Goal: Task Accomplishment & Management: Complete application form

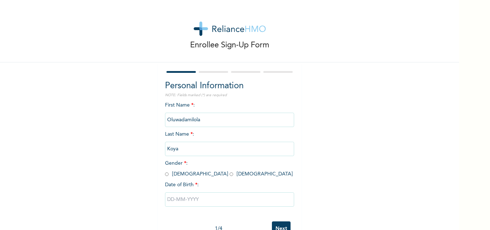
scroll to position [22, 0]
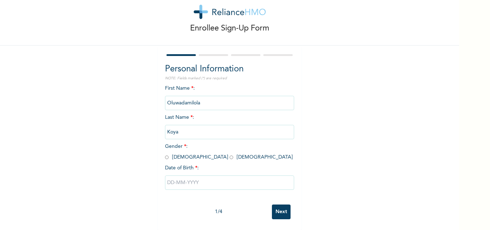
click at [221, 96] on input "Oluwadamilola" at bounding box center [229, 103] width 129 height 14
click at [224, 99] on input "Oluwadamilola" at bounding box center [229, 103] width 129 height 14
click at [200, 96] on input "Oluwadamilola" at bounding box center [229, 103] width 129 height 14
click at [203, 98] on input "Oluwadamilola" at bounding box center [229, 103] width 129 height 14
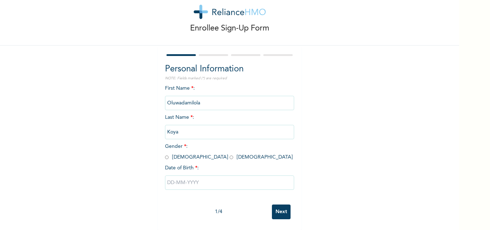
click at [203, 98] on input "Oluwadamilola" at bounding box center [229, 103] width 129 height 14
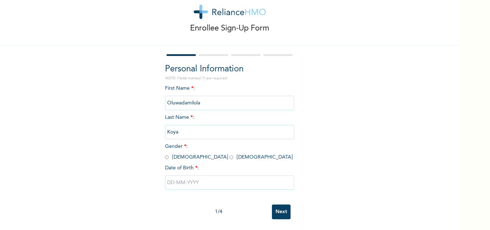
click at [328, 161] on div "Enrollee Sign-Up Form Personal Information NOTE: Fields marked (*) are required…" at bounding box center [229, 106] width 459 height 247
click at [196, 100] on input "Oluwadamilola" at bounding box center [229, 103] width 129 height 14
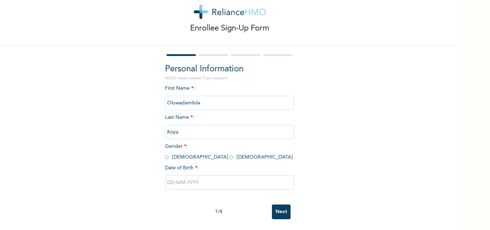
click at [196, 100] on input "Oluwadamilola" at bounding box center [229, 103] width 129 height 14
click at [89, 115] on div "Enrollee Sign-Up Form Personal Information NOTE: Fields marked (*) are required…" at bounding box center [229, 106] width 459 height 247
click at [198, 96] on input "Oluwadamilola" at bounding box center [229, 103] width 129 height 14
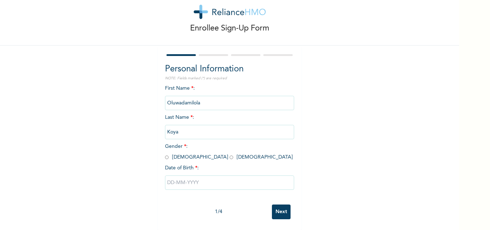
click at [198, 96] on input "Oluwadamilola" at bounding box center [229, 103] width 129 height 14
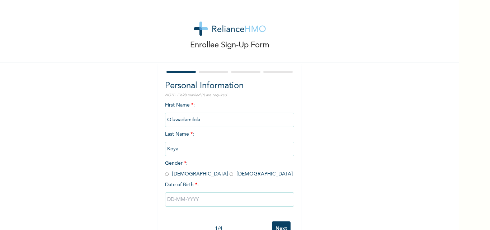
scroll to position [22, 0]
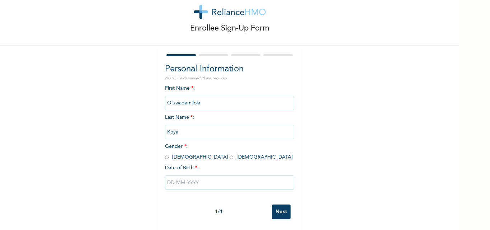
click at [193, 102] on input "Oluwadamilola" at bounding box center [229, 103] width 129 height 14
click at [232, 98] on input "Oluwadamilola" at bounding box center [229, 103] width 129 height 14
click at [212, 129] on input "Koya" at bounding box center [229, 132] width 129 height 14
click at [216, 125] on input "Koya" at bounding box center [229, 132] width 129 height 14
click at [253, 125] on input "Koya" at bounding box center [229, 132] width 129 height 14
